Goal: Find specific page/section: Find specific page/section

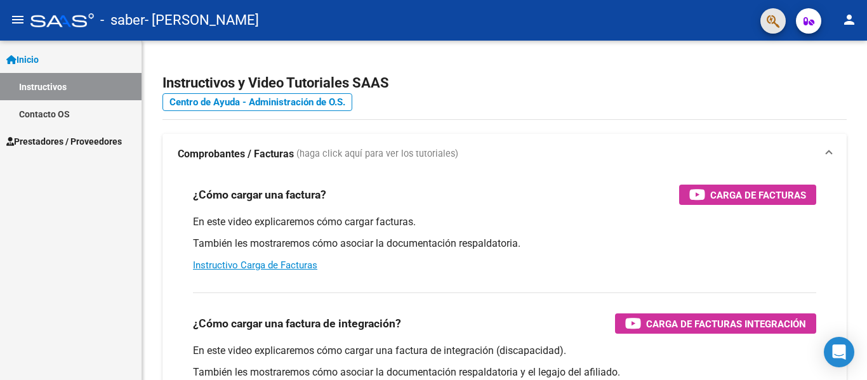
click at [781, 22] on button "button" at bounding box center [772, 20] width 25 height 25
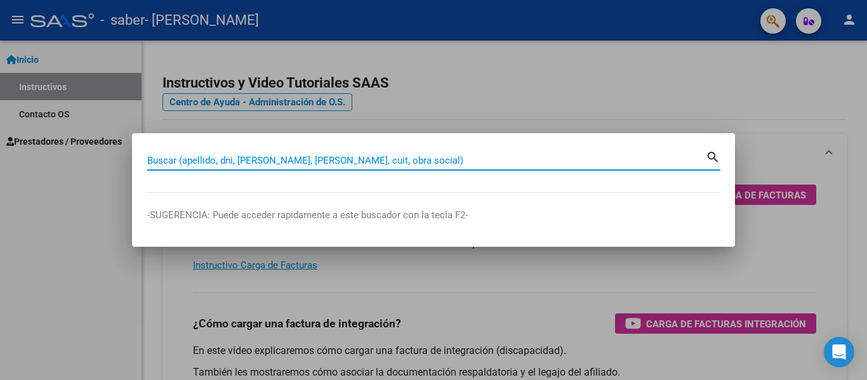
click at [734, 61] on div at bounding box center [433, 190] width 867 height 380
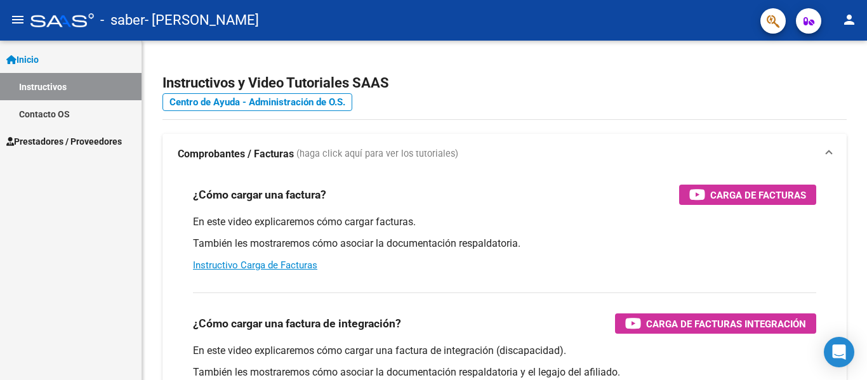
click at [810, 20] on icon "button" at bounding box center [809, 22] width 11 height 10
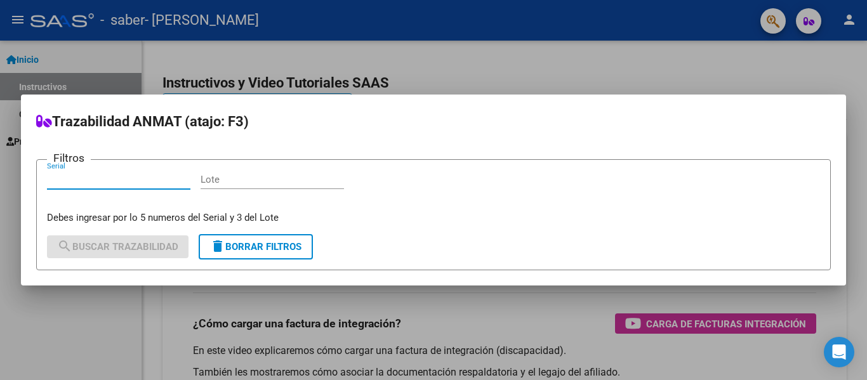
click at [655, 66] on div at bounding box center [433, 190] width 867 height 380
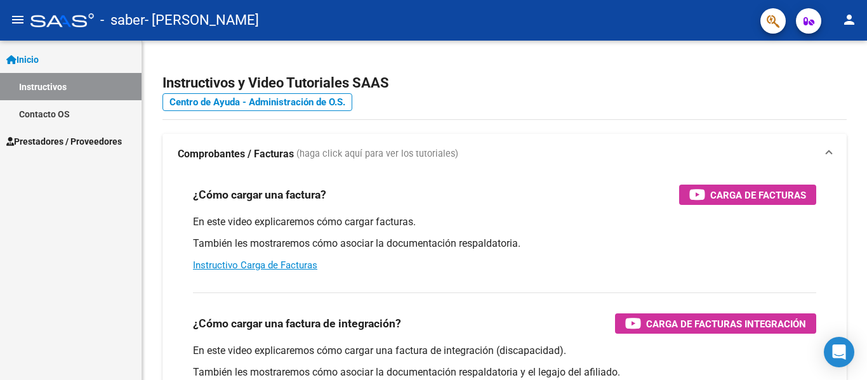
click at [842, 18] on mat-icon "person" at bounding box center [849, 19] width 15 height 15
click at [688, 89] on div at bounding box center [433, 190] width 867 height 380
click at [32, 116] on link "Contacto OS" at bounding box center [71, 113] width 142 height 27
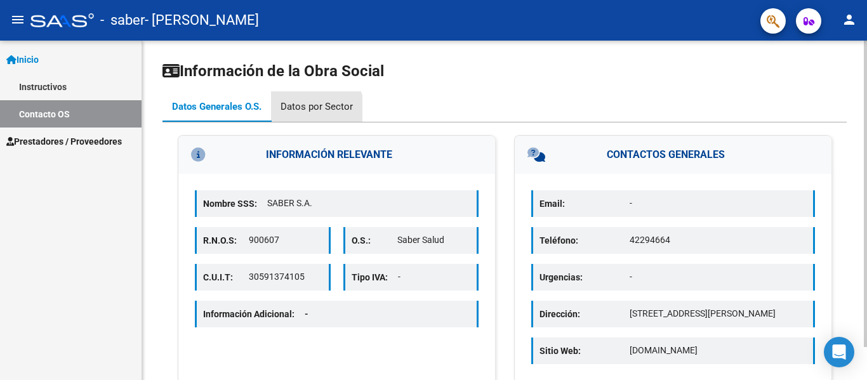
click at [298, 116] on div "Datos por Sector" at bounding box center [316, 106] width 91 height 30
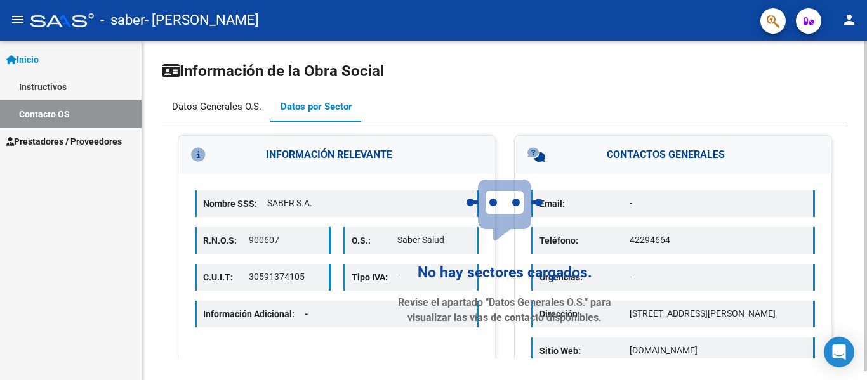
click at [217, 106] on div "Datos Generales O.S." at bounding box center [216, 107] width 89 height 14
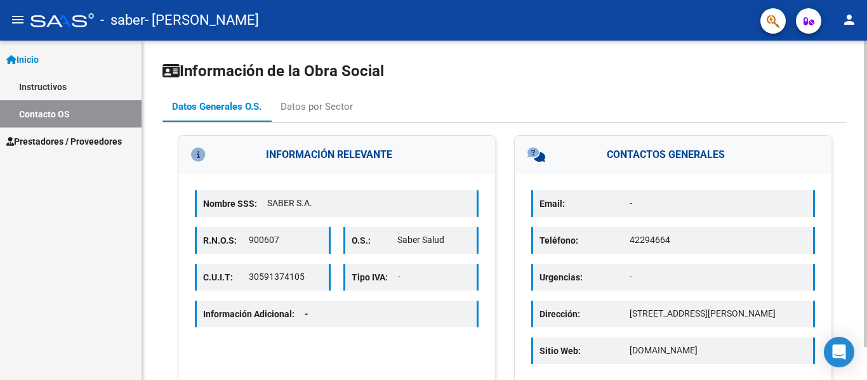
scroll to position [37, 0]
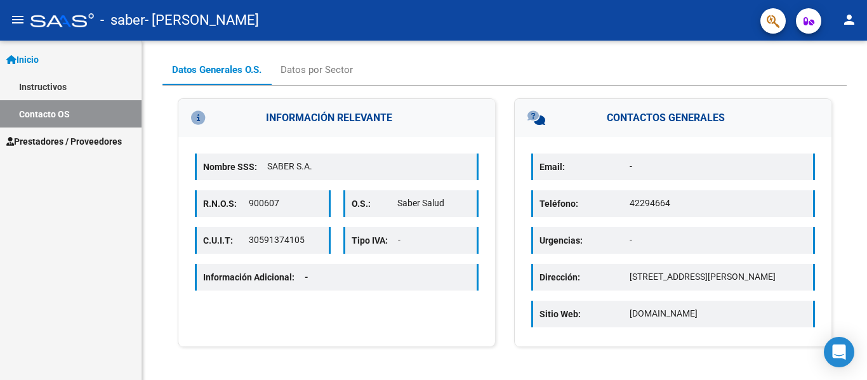
click at [73, 146] on span "Prestadores / Proveedores" at bounding box center [64, 142] width 116 height 14
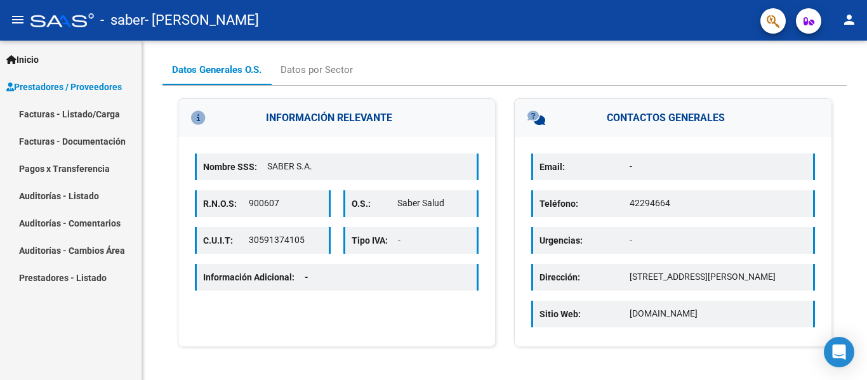
click at [67, 117] on link "Facturas - Listado/Carga" at bounding box center [71, 113] width 142 height 27
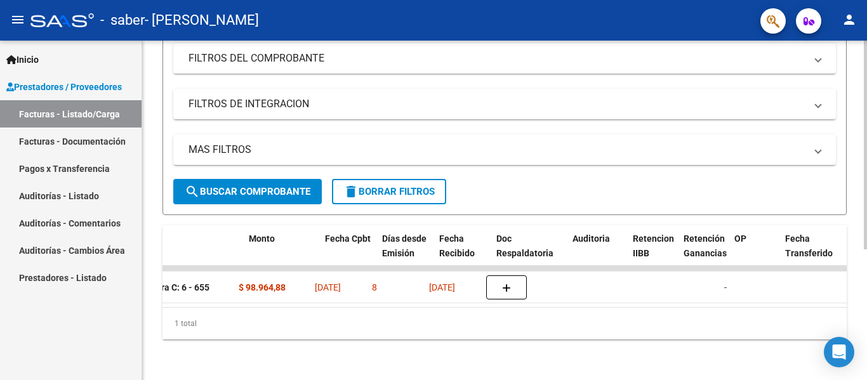
scroll to position [0, 511]
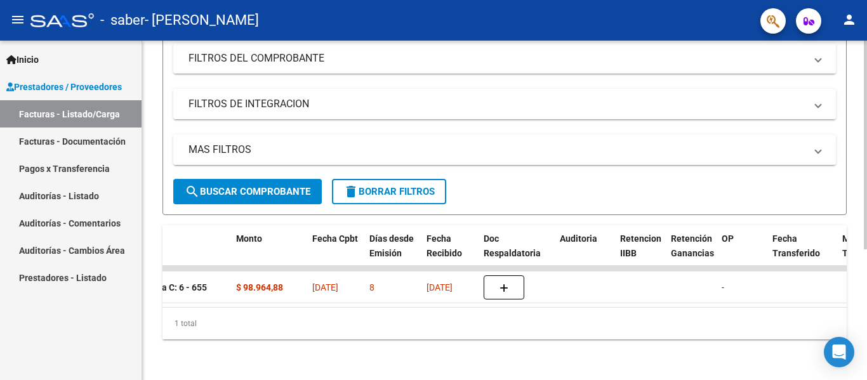
drag, startPoint x: 473, startPoint y: 293, endPoint x: 572, endPoint y: 297, distance: 98.5
click at [572, 297] on datatable-body "954 Integración [PERSON_NAME] 27262804858 Factura C: 6 - 655 $ 98.964,88 [DATE]…" at bounding box center [504, 286] width 684 height 41
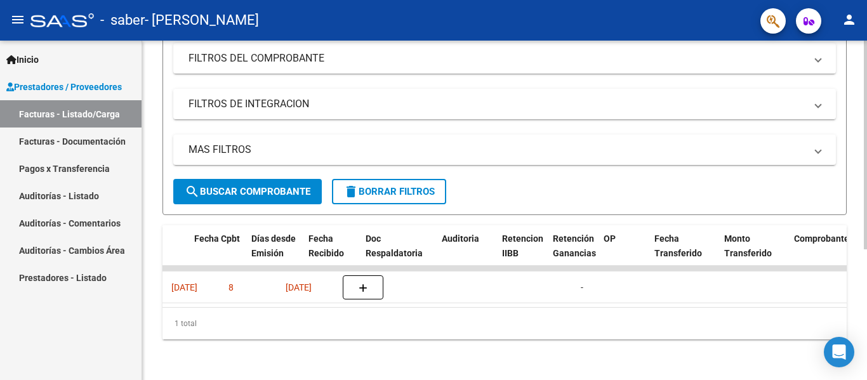
scroll to position [0, 626]
